Goal: Find specific page/section: Find specific page/section

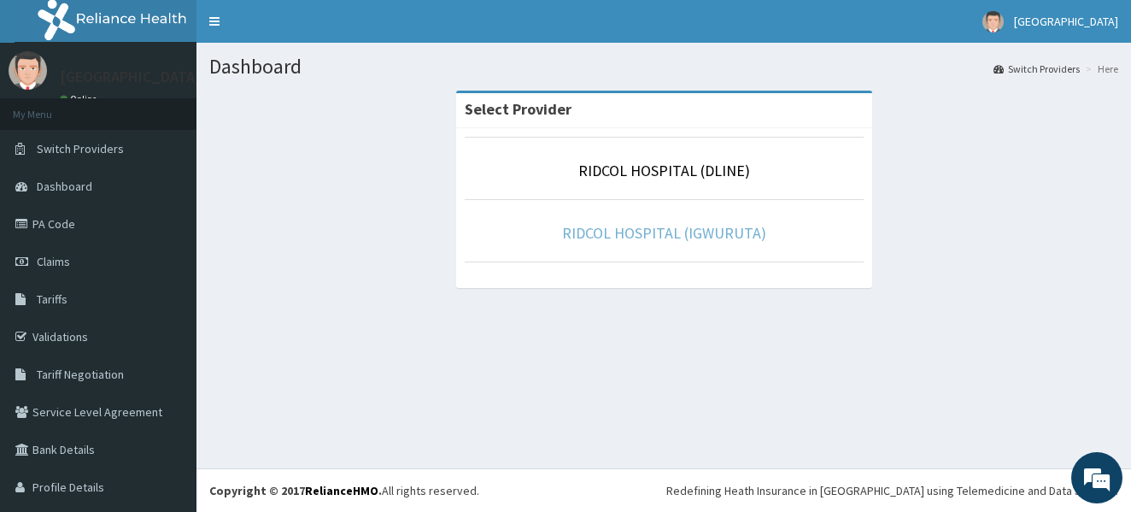
click at [673, 239] on link "RIDCOL HOSPITAL (IGWURUTA)" at bounding box center [664, 233] width 204 height 20
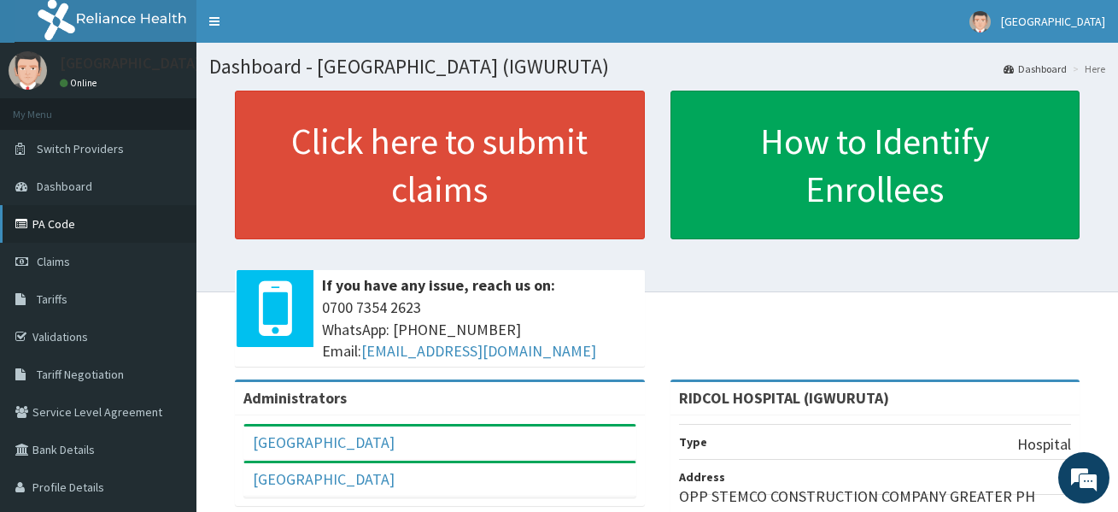
click at [100, 217] on link "PA Code" at bounding box center [98, 224] width 196 height 38
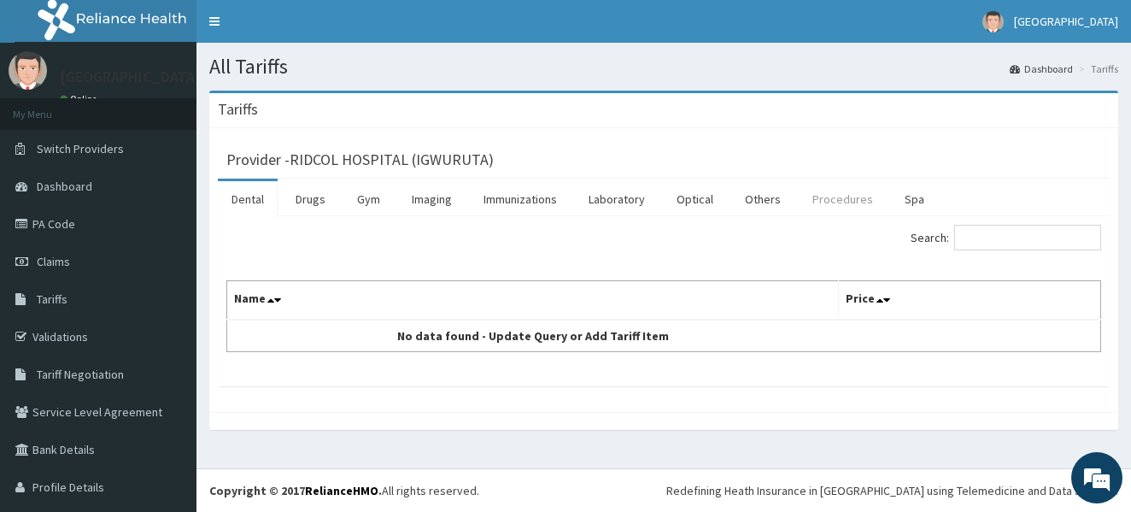
click at [850, 203] on link "Procedures" at bounding box center [842, 199] width 88 height 36
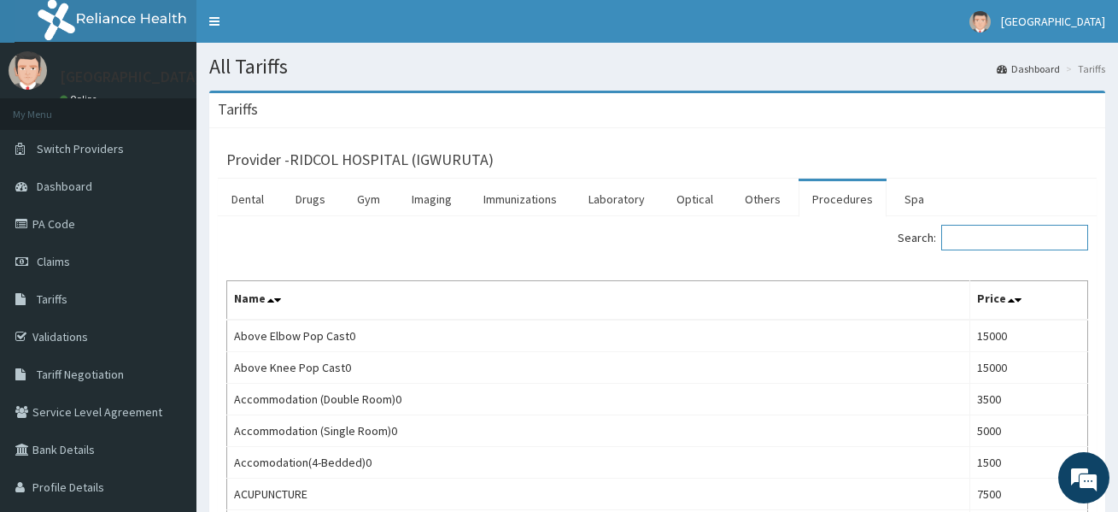
click at [999, 239] on input "Search:" at bounding box center [1014, 238] width 147 height 26
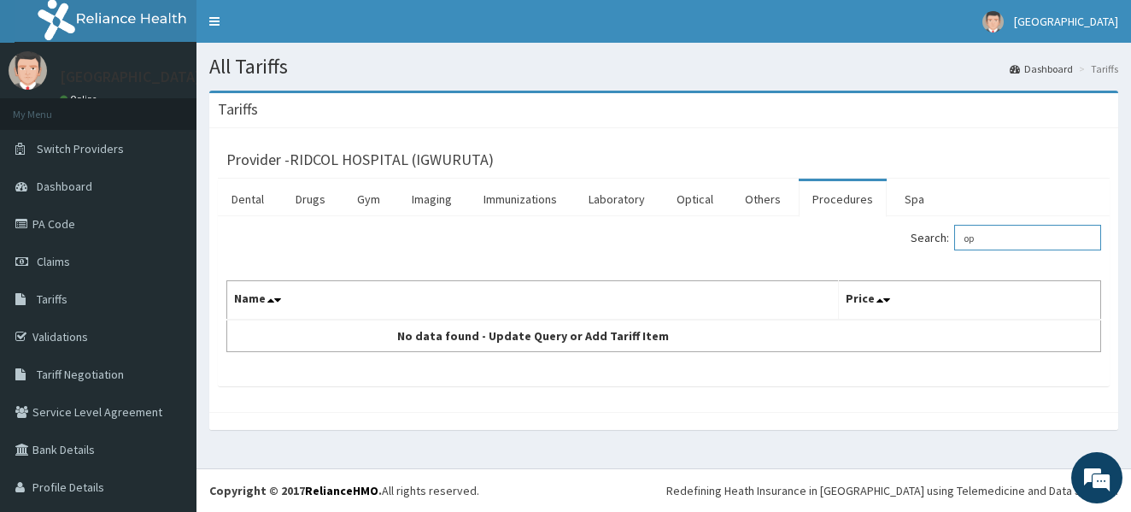
type input "o"
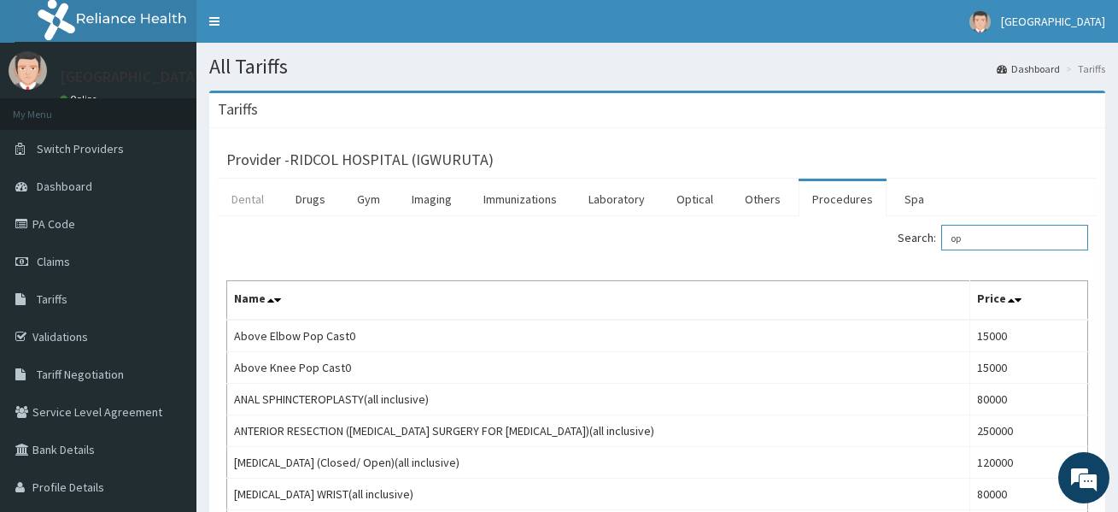
type input "op"
click at [249, 207] on link "Dental" at bounding box center [248, 199] width 60 height 36
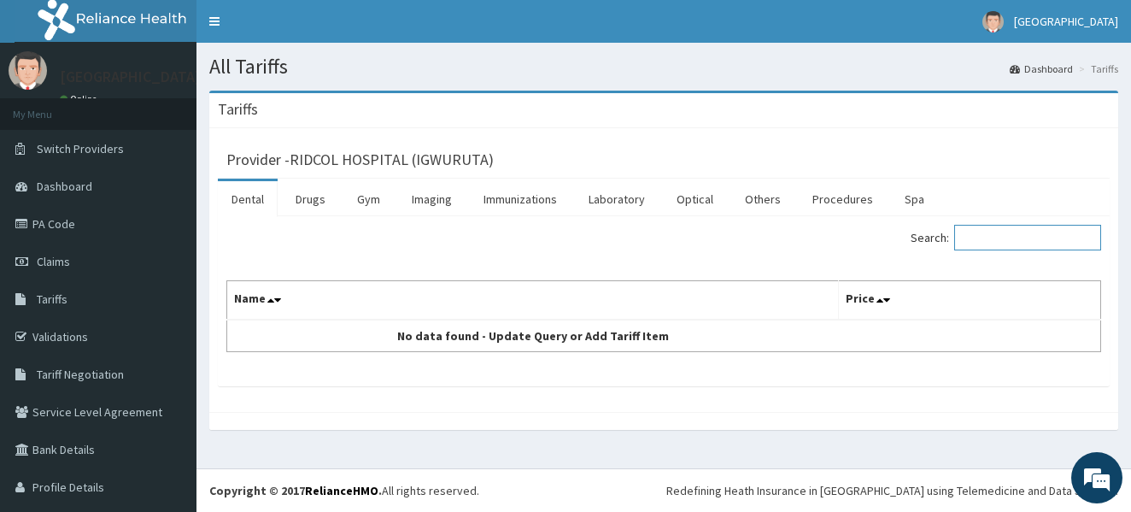
click at [1037, 240] on input "Search:" at bounding box center [1027, 238] width 147 height 26
click at [1037, 240] on input "oph" at bounding box center [1027, 238] width 147 height 26
type input "oph"
